Goal: Task Accomplishment & Management: Manage account settings

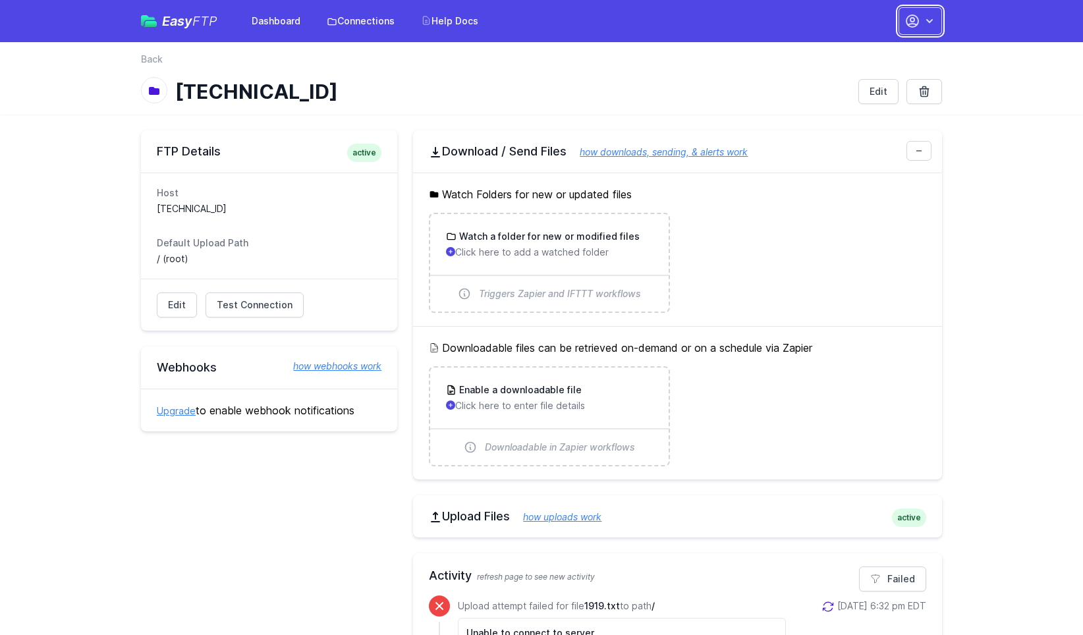
click at [930, 20] on icon "button" at bounding box center [929, 20] width 13 height 13
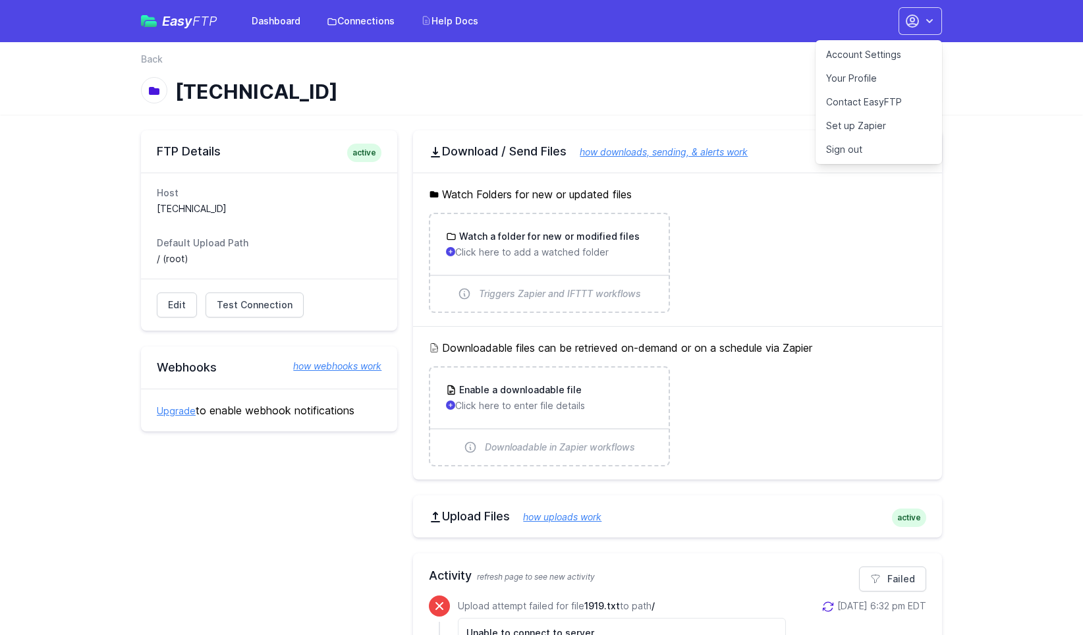
click at [862, 57] on link "Account Settings" at bounding box center [879, 55] width 126 height 24
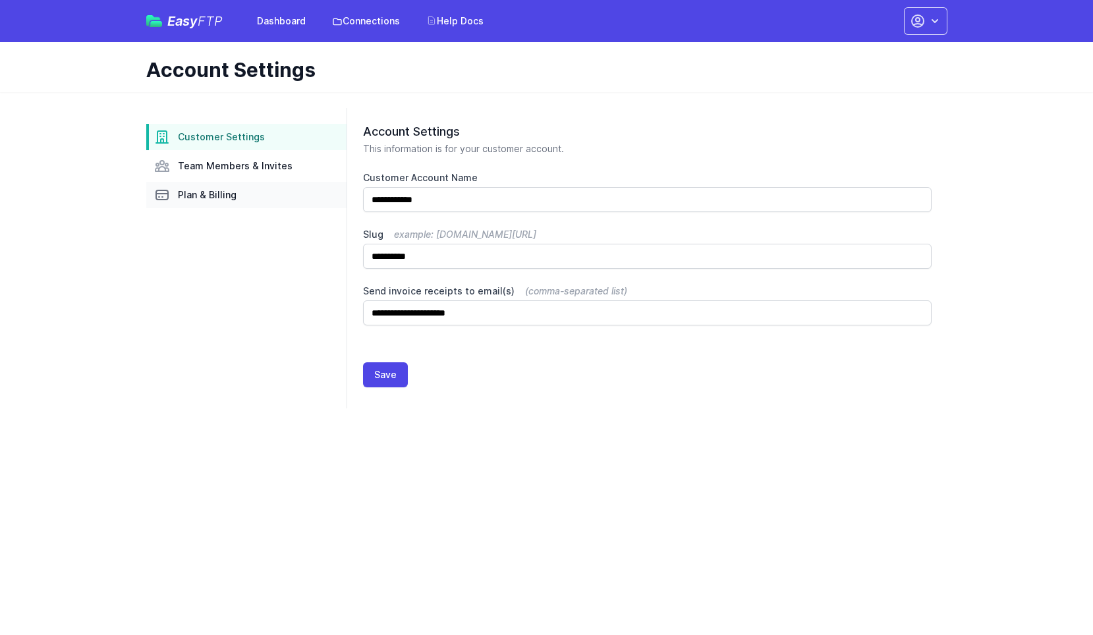
drag, startPoint x: 205, startPoint y: 189, endPoint x: 219, endPoint y: 193, distance: 14.4
click at [205, 189] on span "Plan & Billing" at bounding box center [207, 194] width 59 height 13
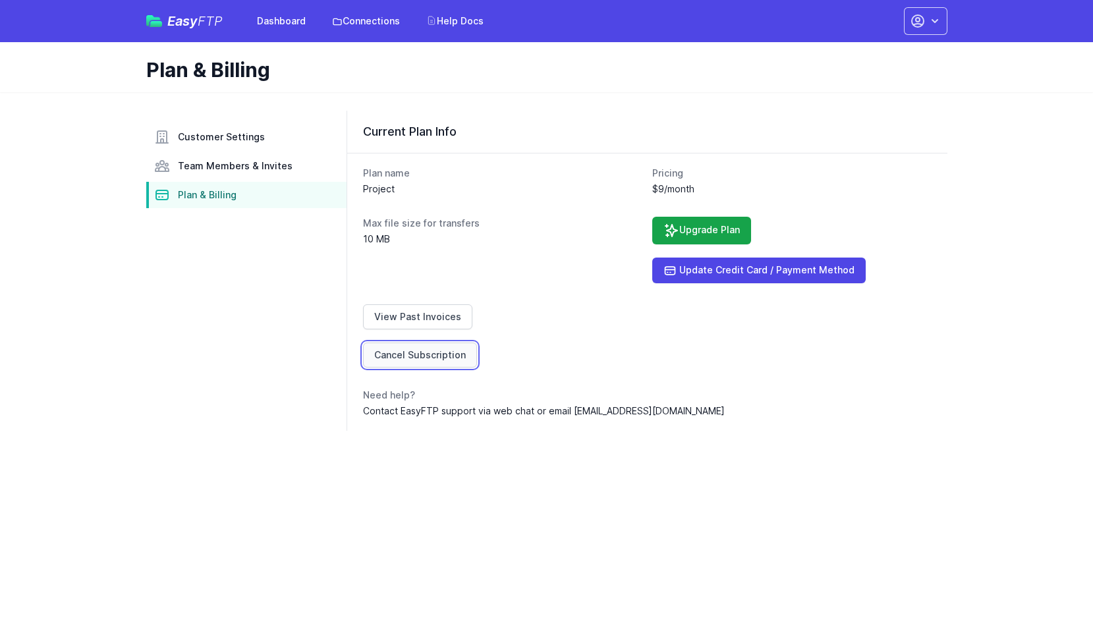
click at [422, 358] on link "Cancel Subscription" at bounding box center [420, 355] width 114 height 25
